Goal: Complete application form: Complete application form

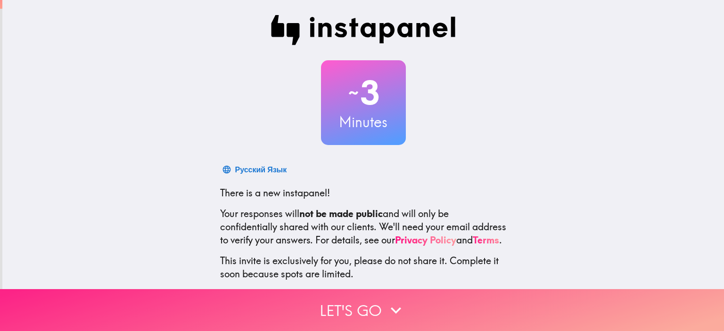
click at [353, 300] on button "Let's go" at bounding box center [362, 310] width 724 height 42
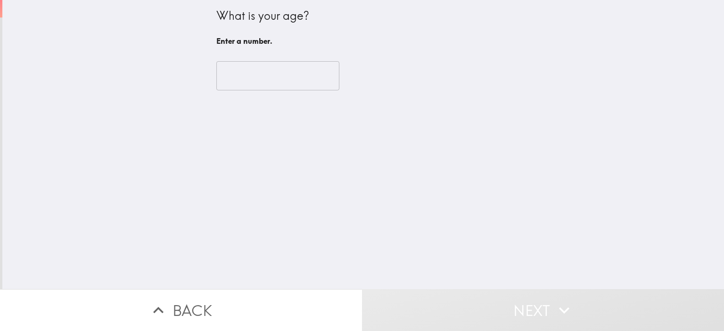
click at [256, 78] on input "number" at bounding box center [277, 75] width 123 height 29
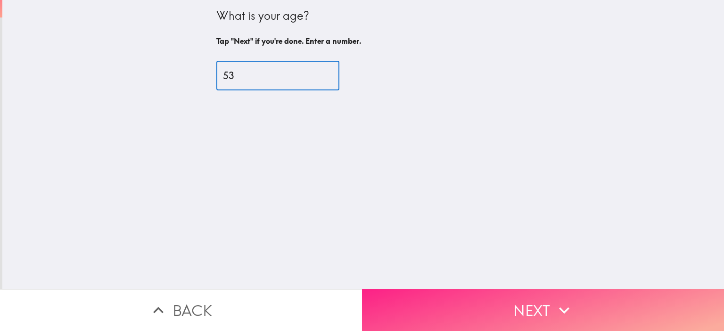
type input "53"
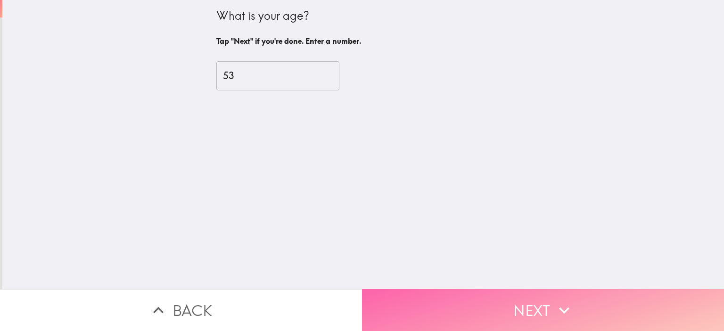
click at [529, 301] on button "Next" at bounding box center [543, 310] width 362 height 42
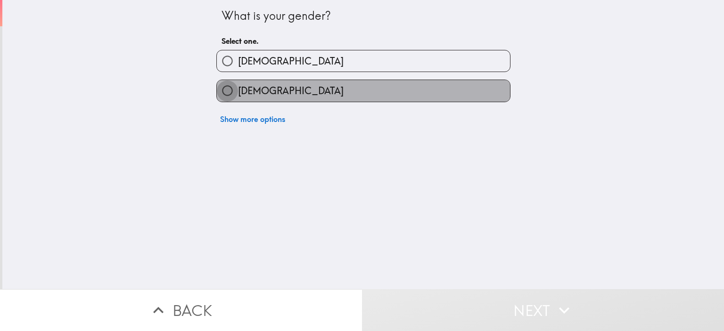
click at [221, 90] on input "[DEMOGRAPHIC_DATA]" at bounding box center [227, 90] width 21 height 21
radio input "true"
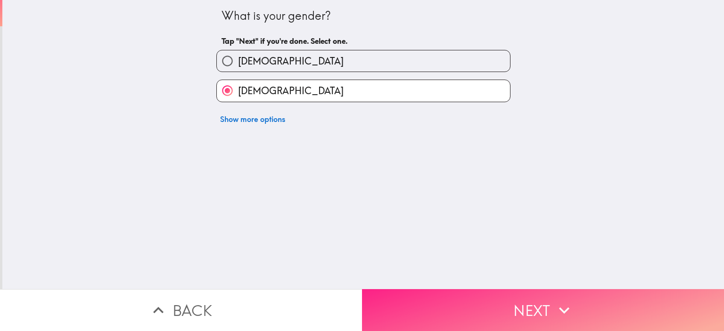
click at [519, 295] on button "Next" at bounding box center [543, 310] width 362 height 42
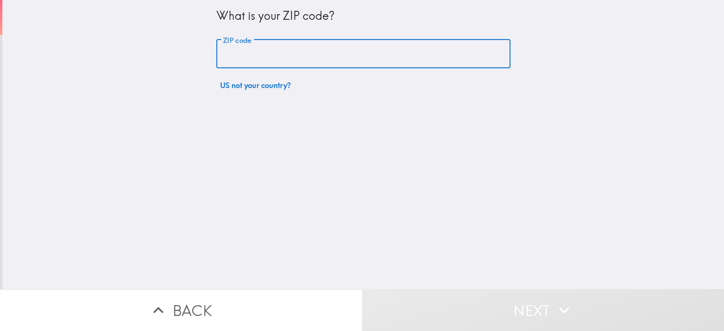
click at [237, 56] on input "ZIP code" at bounding box center [363, 54] width 294 height 29
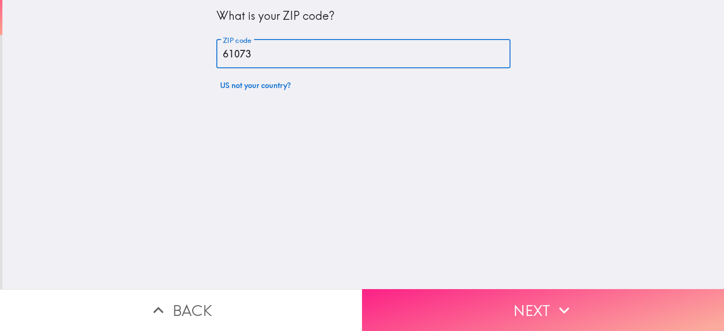
type input "61073"
click at [540, 300] on button "Next" at bounding box center [543, 310] width 362 height 42
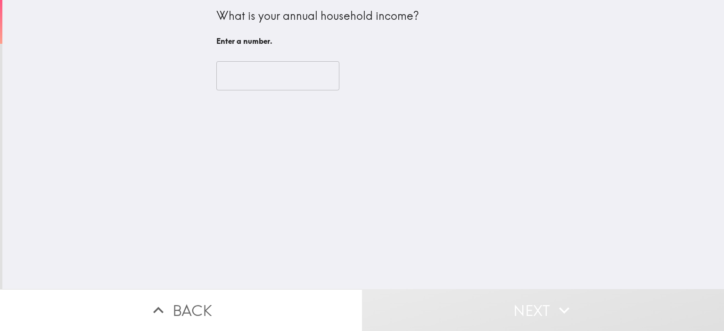
click at [216, 81] on input "number" at bounding box center [277, 75] width 123 height 29
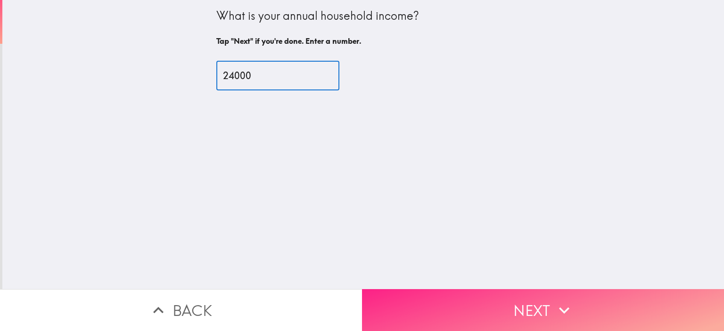
type input "24000"
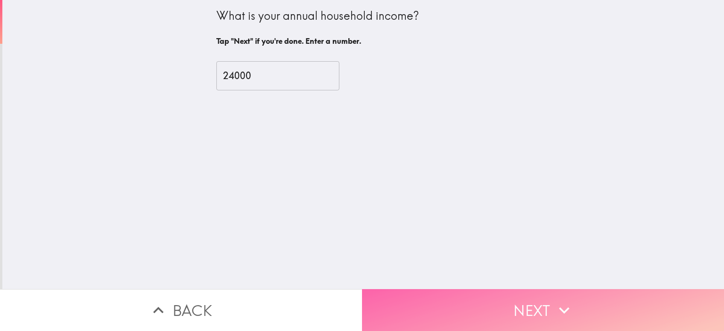
click at [554, 306] on icon "button" at bounding box center [564, 310] width 21 height 21
